Goal: Navigation & Orientation: Understand site structure

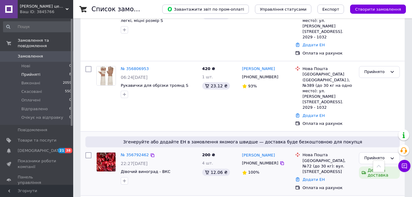
scroll to position [154, 0]
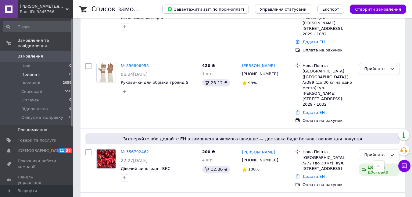
click at [0, 125] on link "Повідомлення 0" at bounding box center [37, 130] width 75 height 10
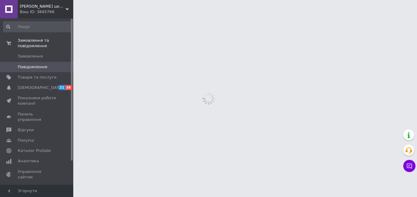
click at [0, 128] on span at bounding box center [9, 130] width 18 height 5
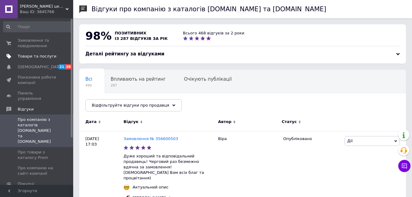
click at [30, 56] on span "Товари та послуги" at bounding box center [37, 56] width 39 height 5
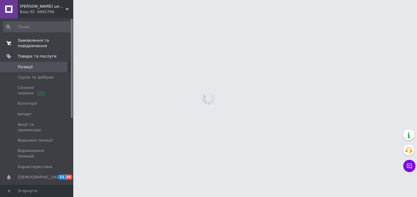
click at [31, 43] on span "Замовлення та повідомлення" at bounding box center [37, 43] width 39 height 11
